Goal: Task Accomplishment & Management: Manage account settings

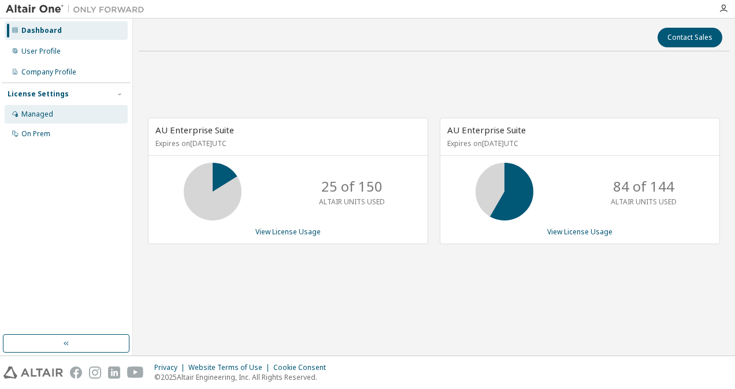
click at [43, 117] on div "Managed" at bounding box center [37, 114] width 32 height 9
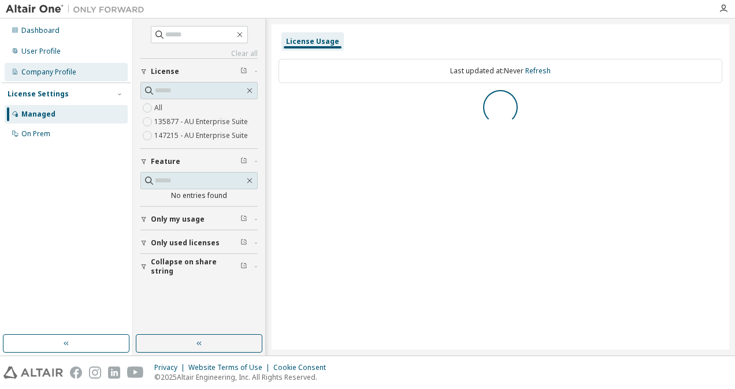
click at [59, 75] on div "Company Profile" at bounding box center [48, 72] width 55 height 9
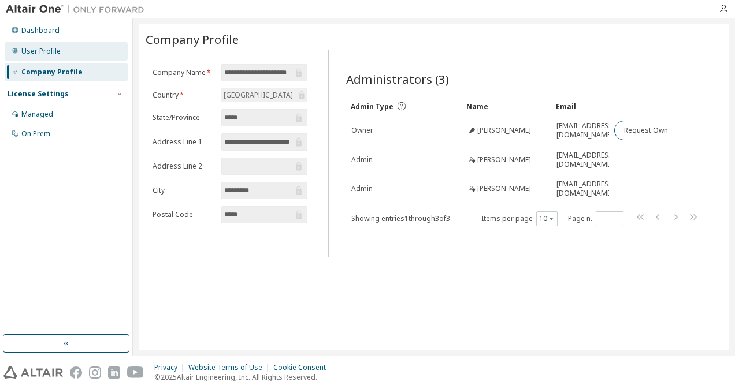
click at [52, 50] on div "User Profile" at bounding box center [40, 51] width 39 height 9
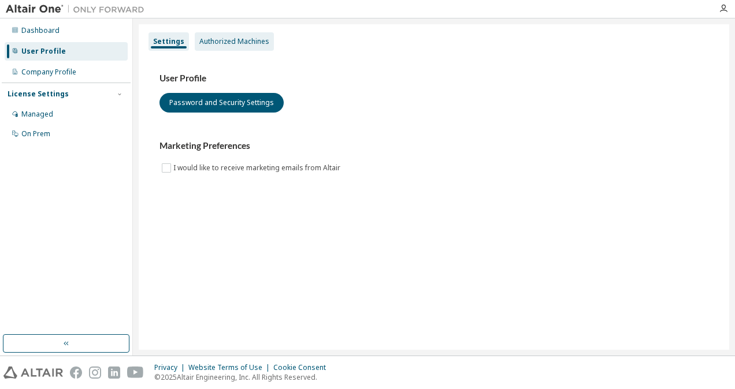
click at [218, 47] on div "Authorized Machines" at bounding box center [234, 41] width 79 height 18
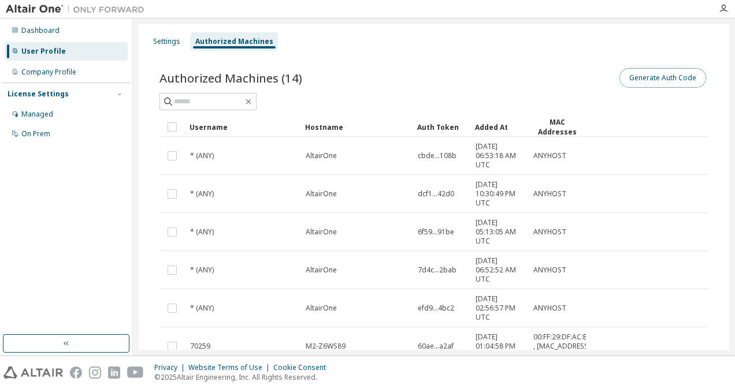
click at [637, 80] on button "Generate Auth Code" at bounding box center [662, 78] width 87 height 20
